Goal: Task Accomplishment & Management: Use online tool/utility

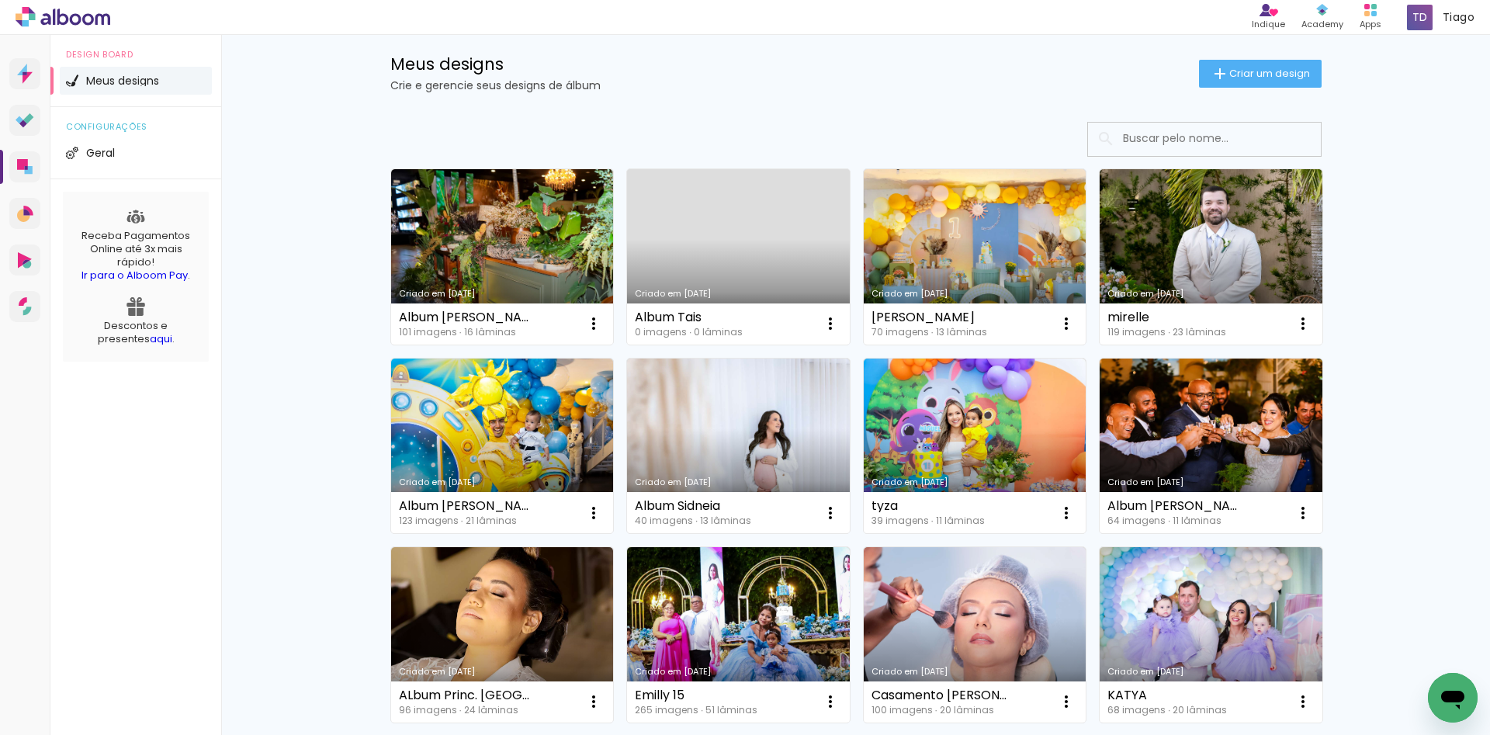
scroll to position [155, 0]
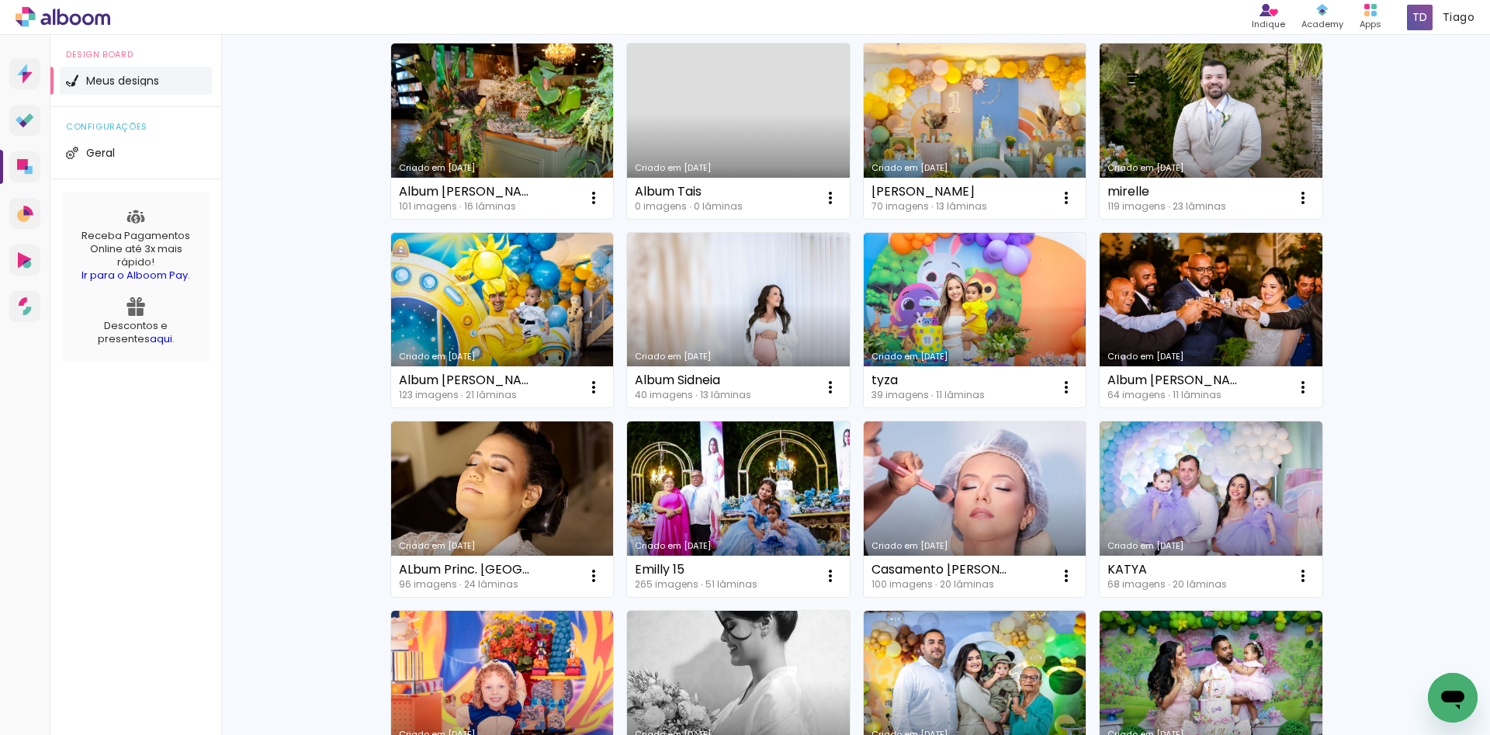
click at [744, 143] on link "Criado em [DATE]" at bounding box center [738, 130] width 223 height 175
